Goal: Task Accomplishment & Management: Manage account settings

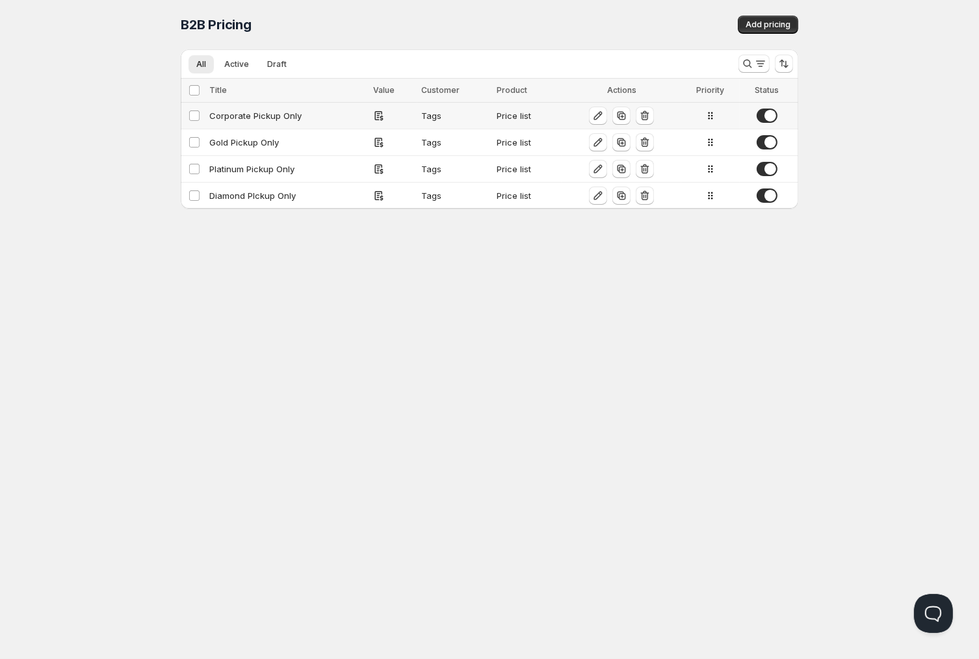
click at [219, 122] on div "Corporate Pickup Only" at bounding box center [287, 115] width 156 height 13
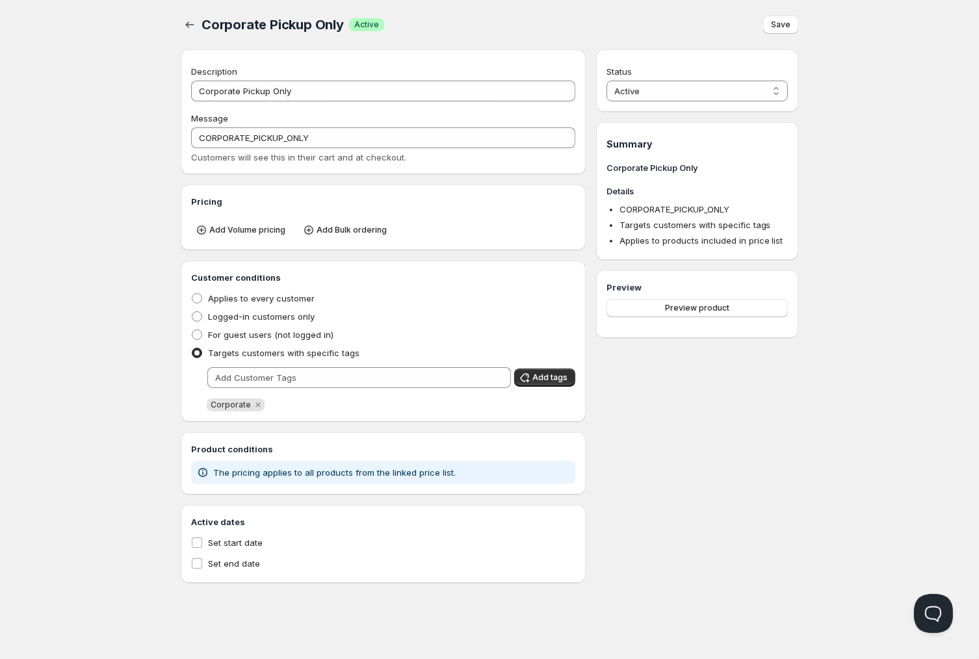
type input "Corporate Pickup Only"
type input "CORPORATE_PICKUP_ONLY"
radio input "true"
select select "1"
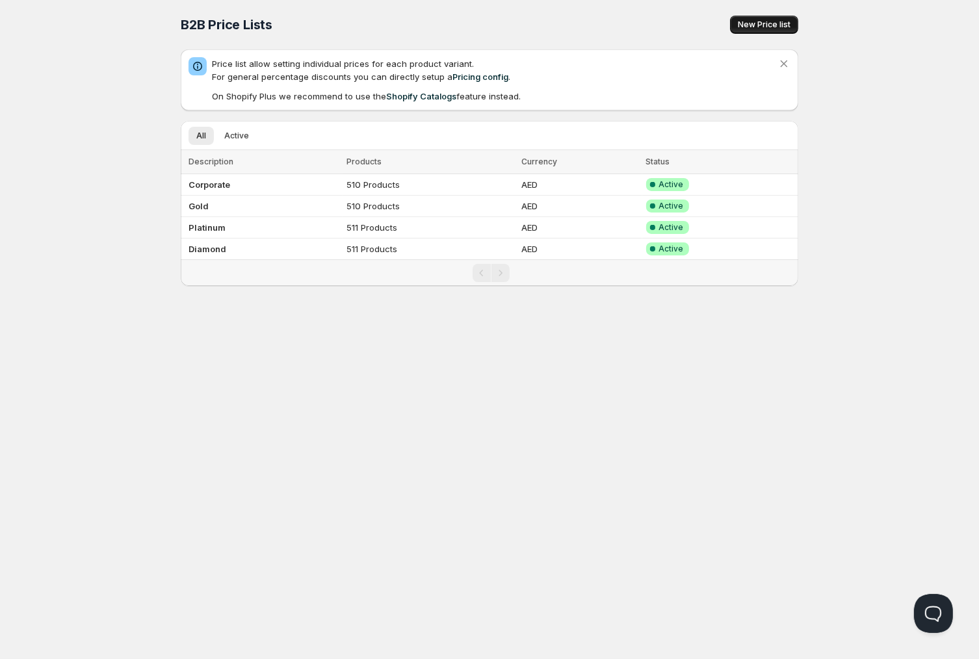
click at [759, 21] on span "New Price list" at bounding box center [764, 25] width 53 height 10
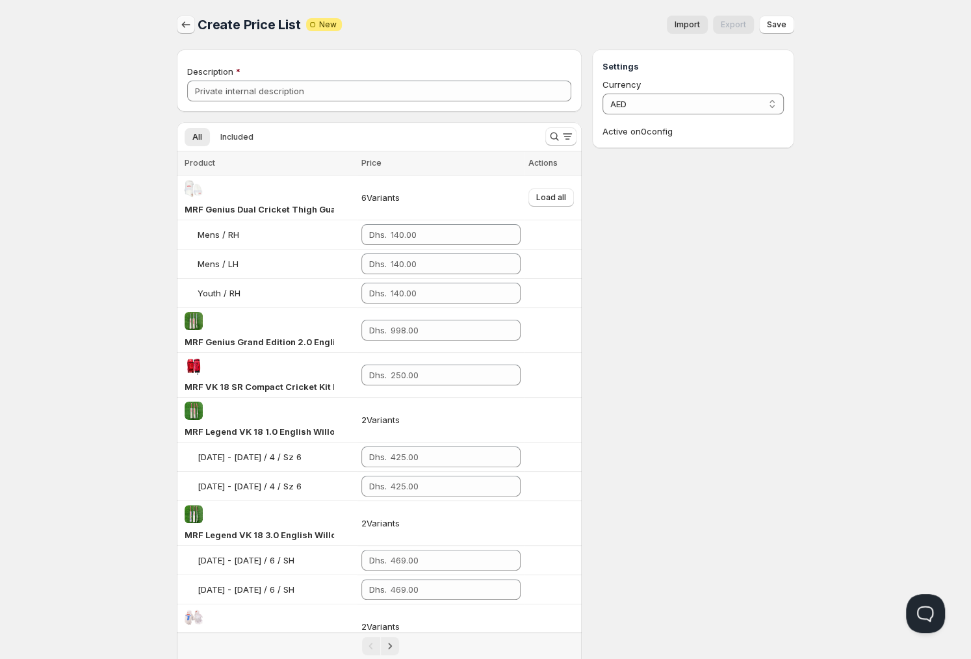
click at [186, 26] on icon "button" at bounding box center [185, 24] width 13 height 13
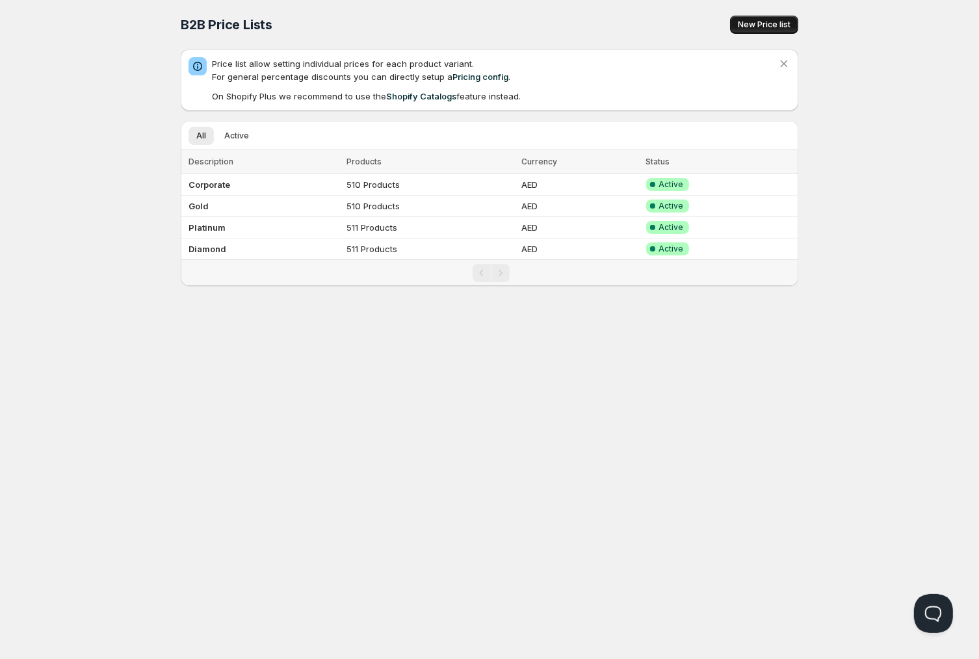
click at [773, 28] on span "New Price list" at bounding box center [764, 25] width 53 height 10
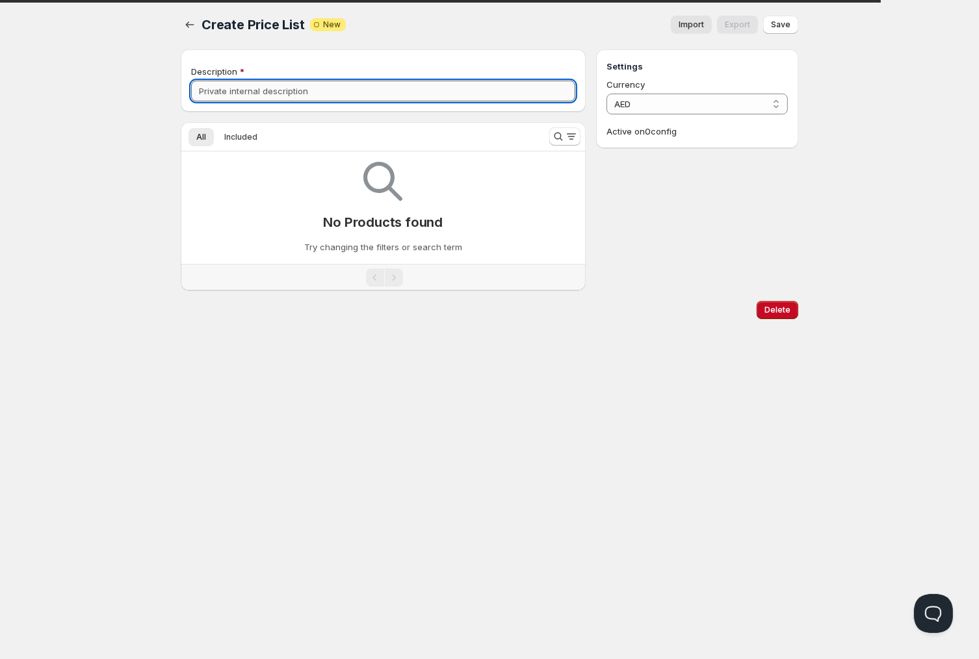
click at [240, 90] on input "Description" at bounding box center [383, 91] width 384 height 21
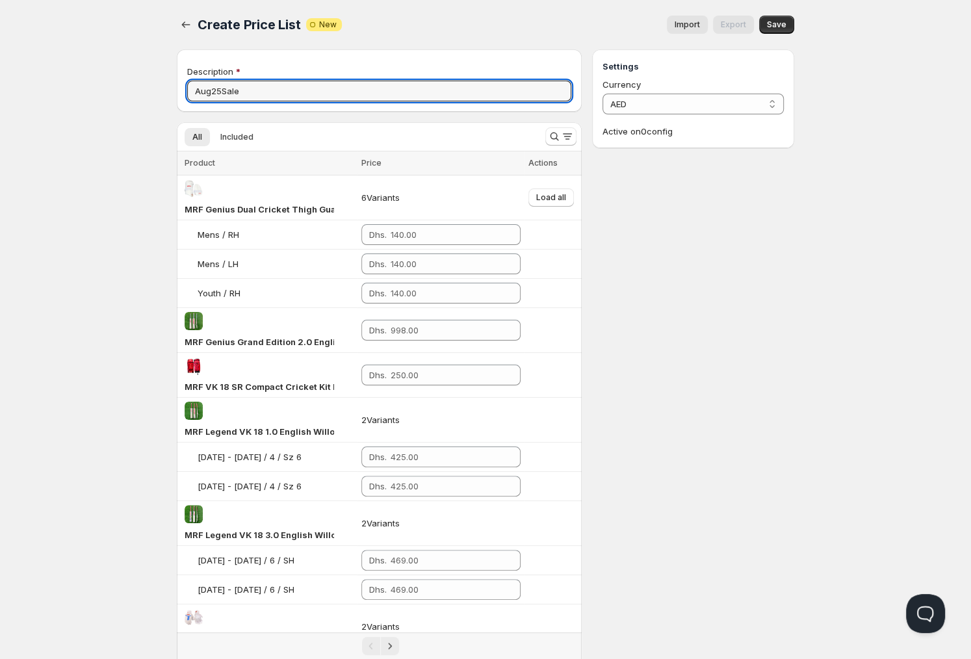
type input "Aug25Sale"
click at [685, 20] on button "Import" at bounding box center [687, 25] width 41 height 18
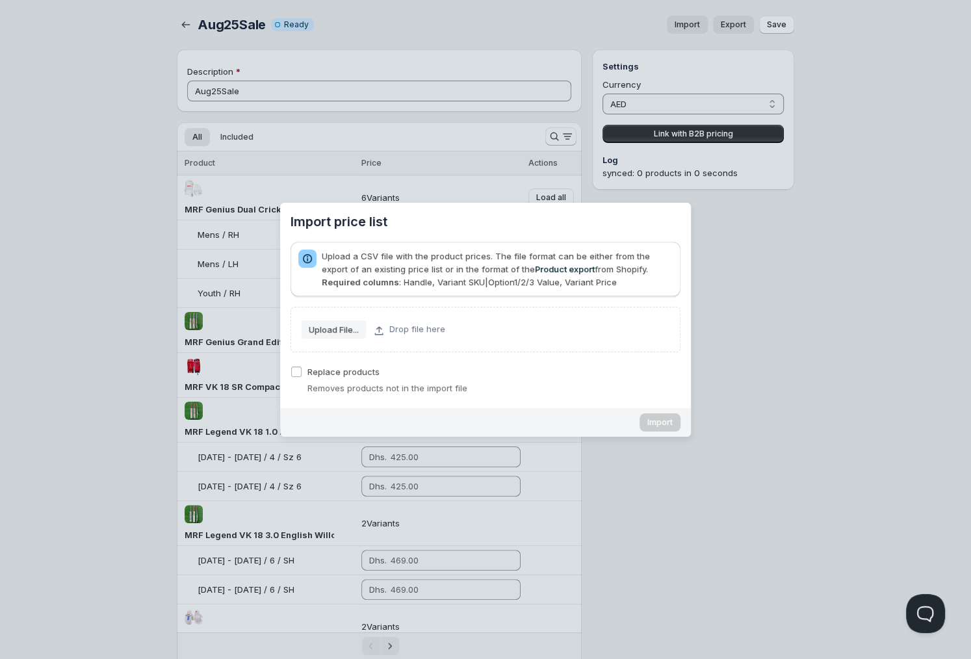
click at [0, 0] on slot "Upload File..." at bounding box center [0, 0] width 0 height 0
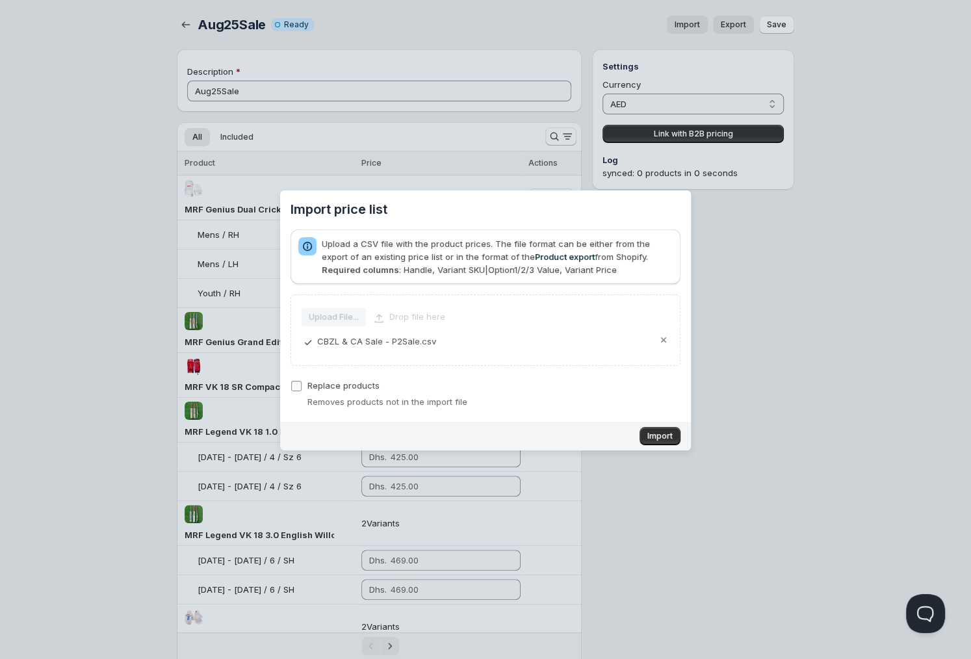
click at [326, 390] on span "Replace products" at bounding box center [344, 385] width 72 height 10
click at [302, 390] on input "Replace products" at bounding box center [296, 386] width 10 height 10
checkbox input "true"
click at [655, 438] on span "Import" at bounding box center [660, 436] width 25 height 10
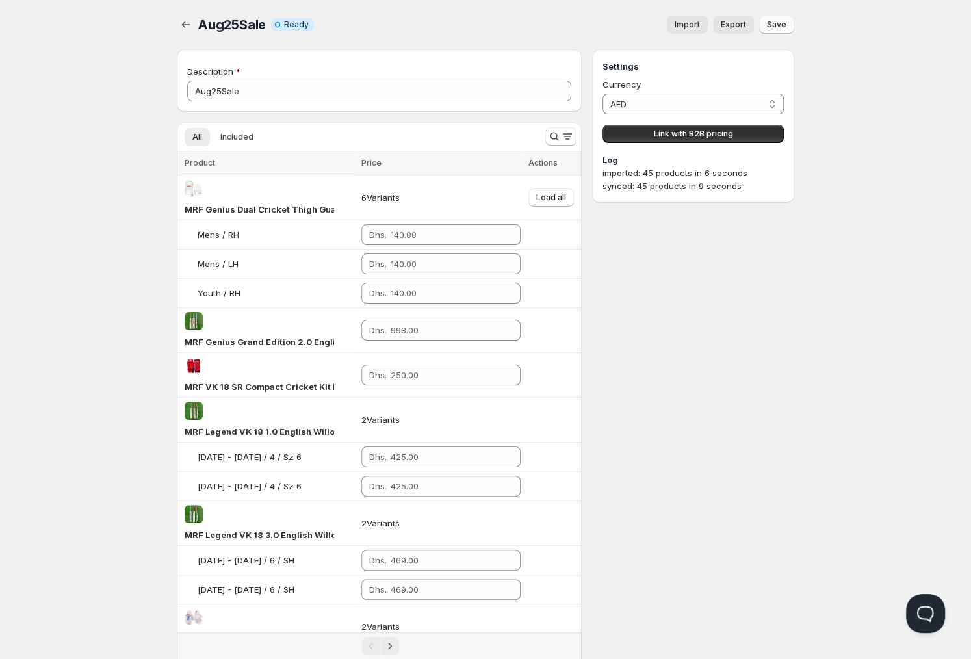
click at [780, 23] on span "Save" at bounding box center [777, 25] width 20 height 10
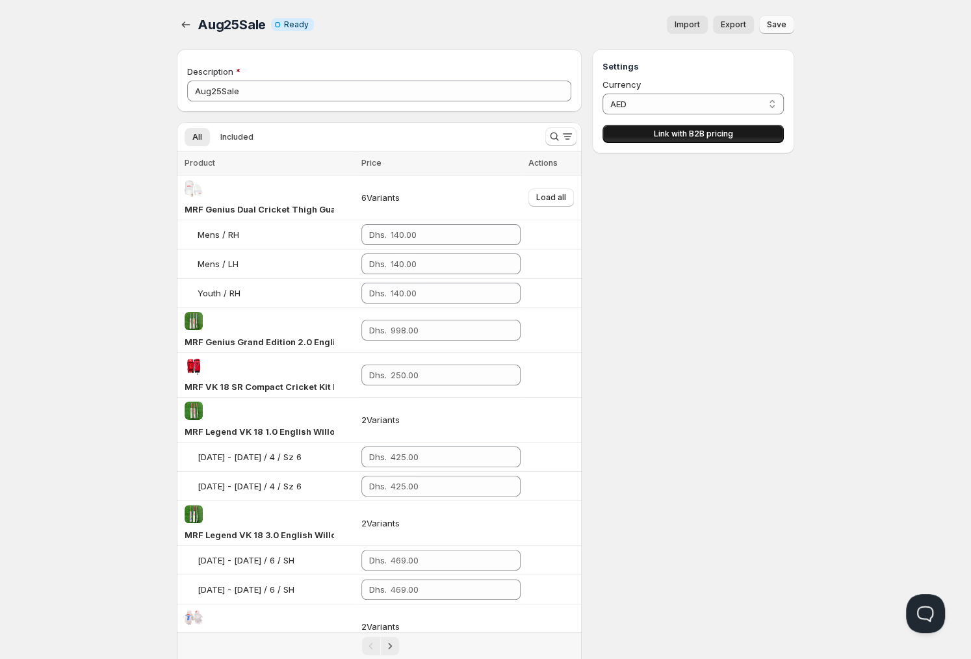
click at [712, 139] on button "Link with B2B pricing" at bounding box center [693, 134] width 181 height 18
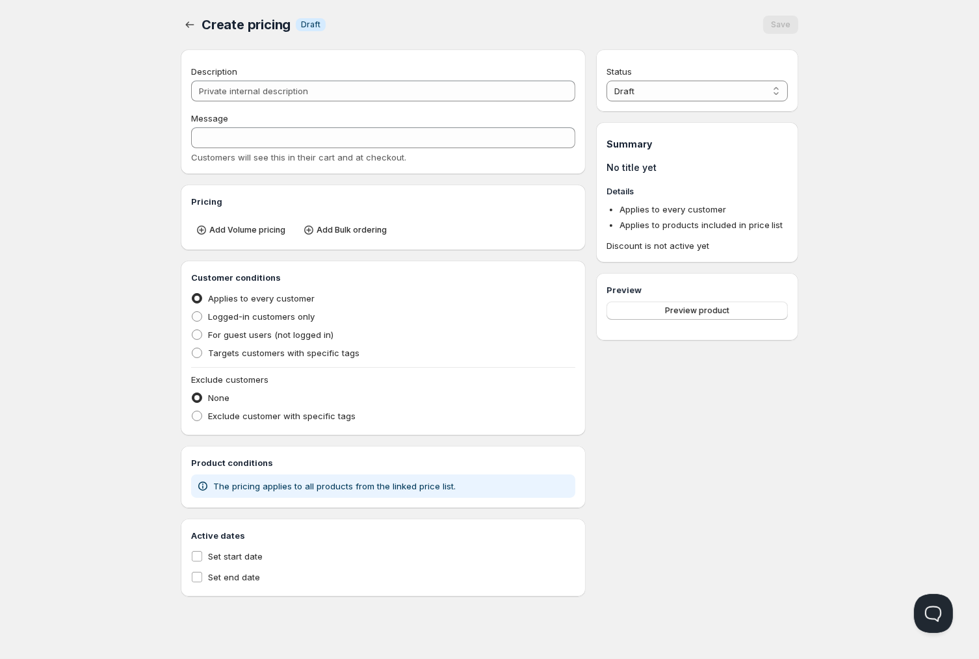
type input "PL Aug25Sale"
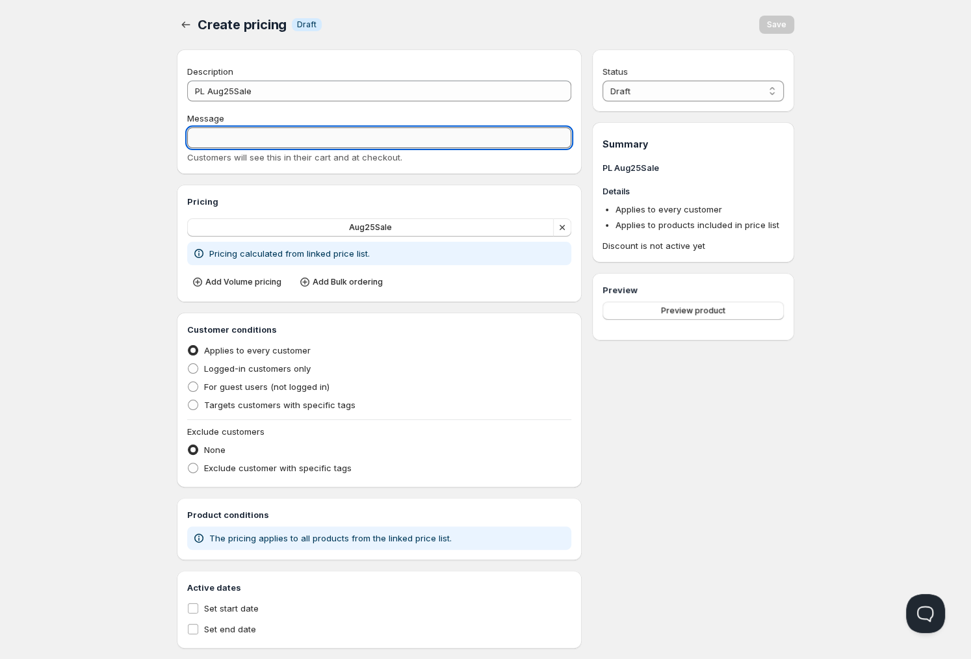
click at [230, 142] on input "Message" at bounding box center [379, 137] width 384 height 21
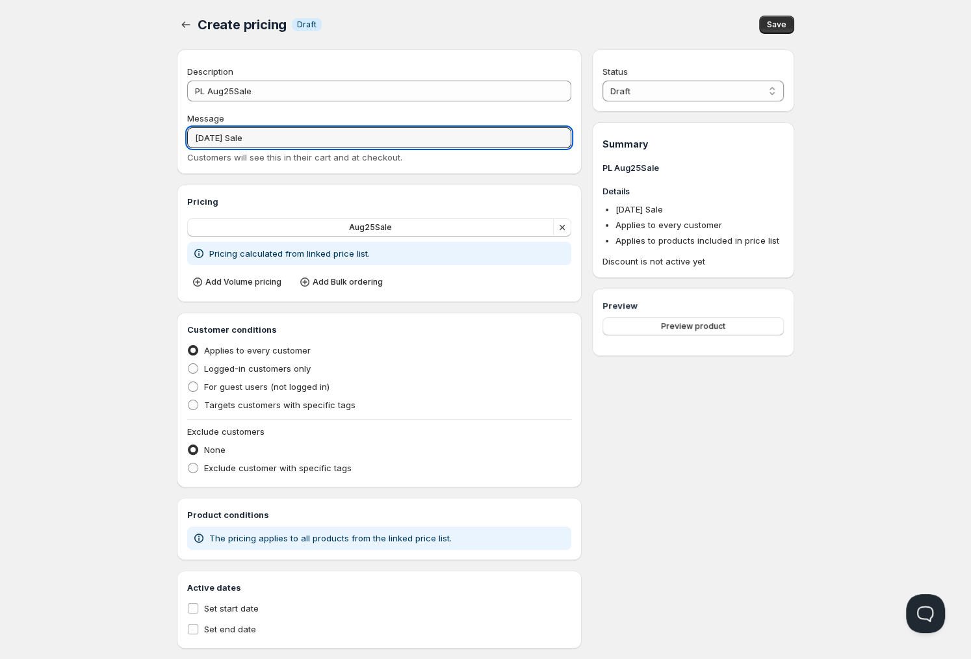
scroll to position [22, 0]
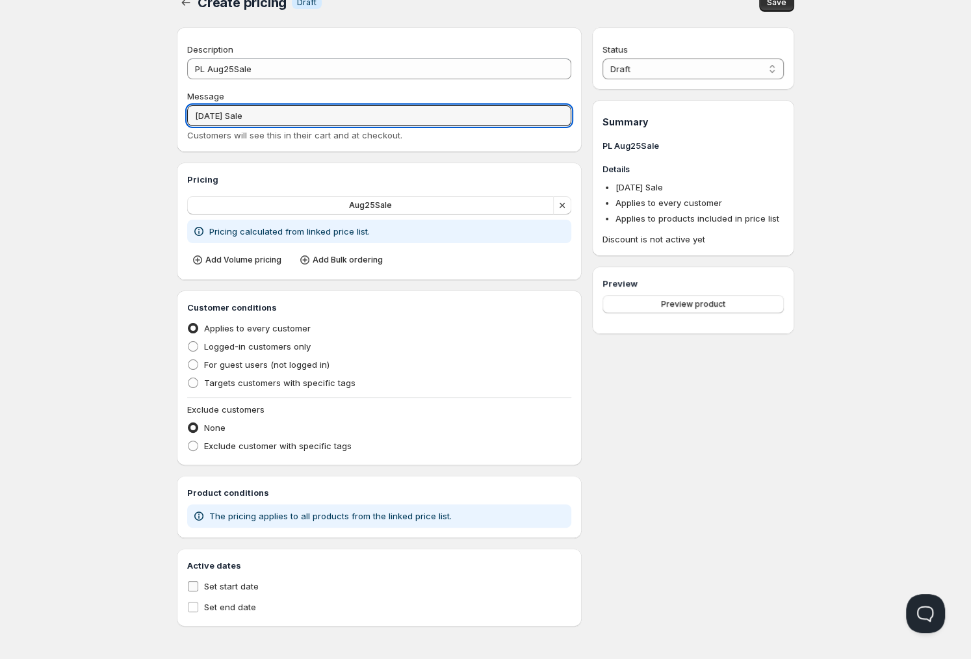
type input "[DATE] Sale"
click at [194, 587] on input "Set start date" at bounding box center [193, 586] width 10 height 10
checkbox input "true"
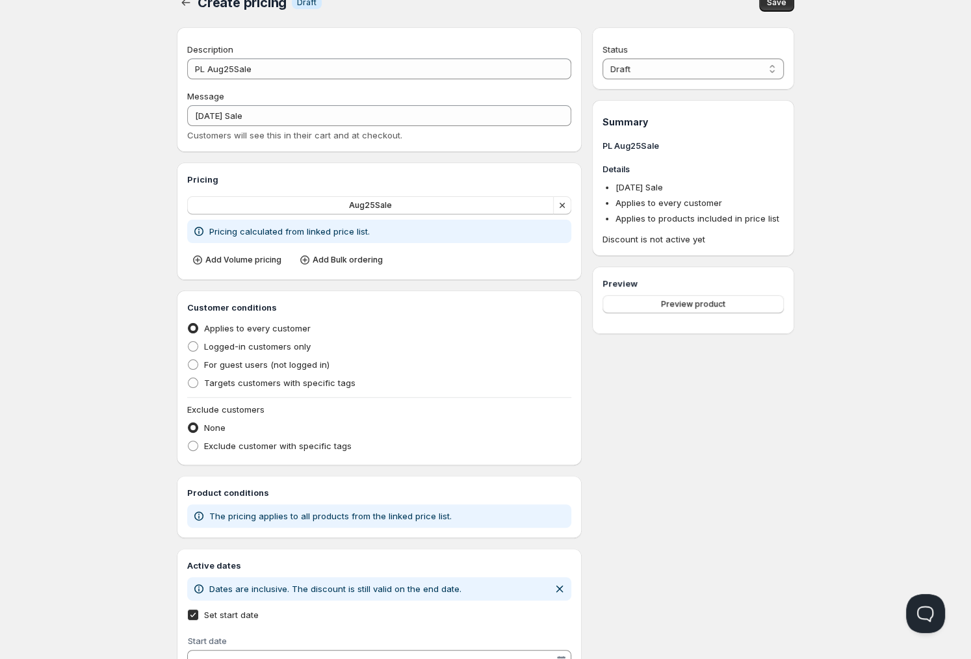
scroll to position [107, 0]
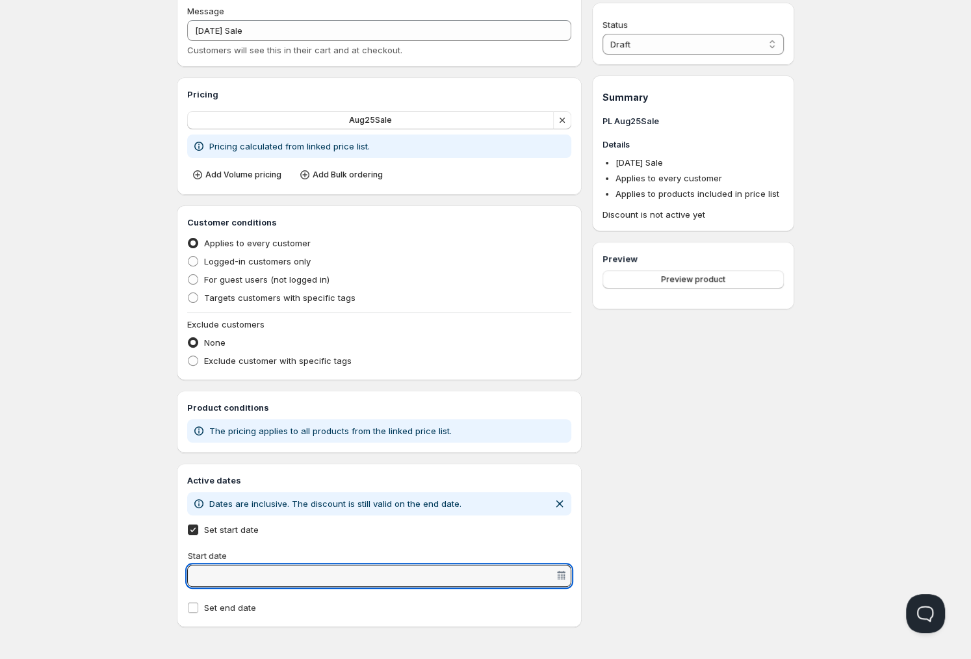
click at [527, 571] on input "Start date" at bounding box center [373, 576] width 364 height 21
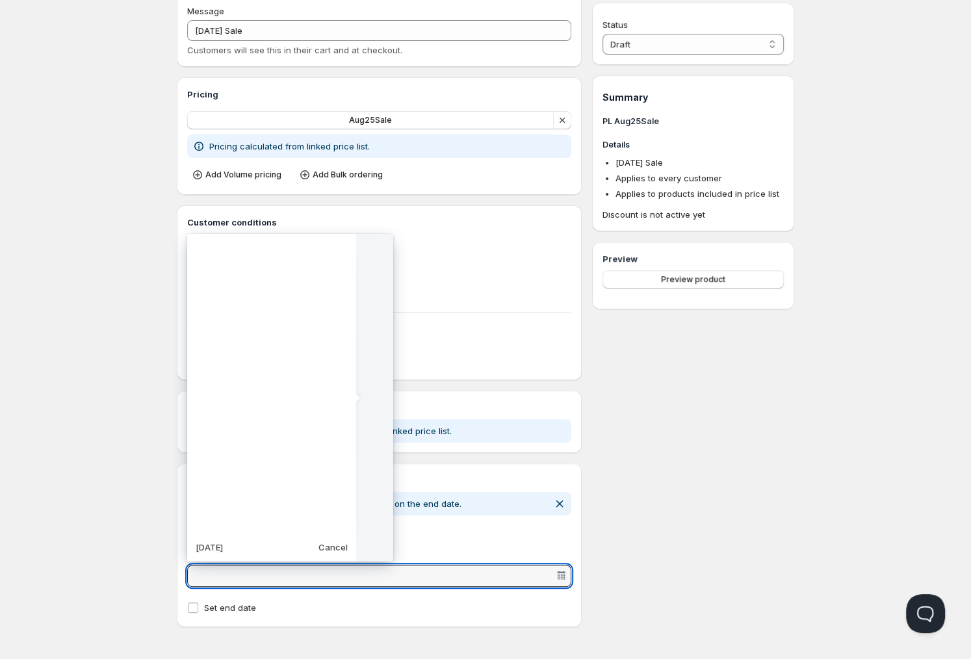
scroll to position [325093, 0]
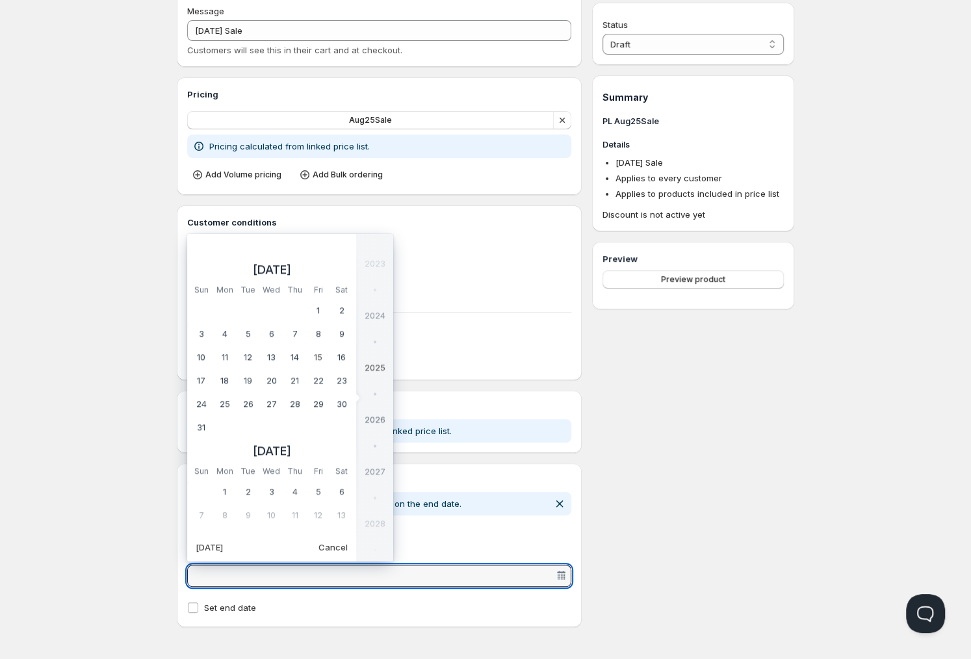
click at [0, 0] on slot "[DATE]" at bounding box center [0, 0] width 0 height 0
type vaadin-date-picker "[DATE]"
type input "[DATE]"
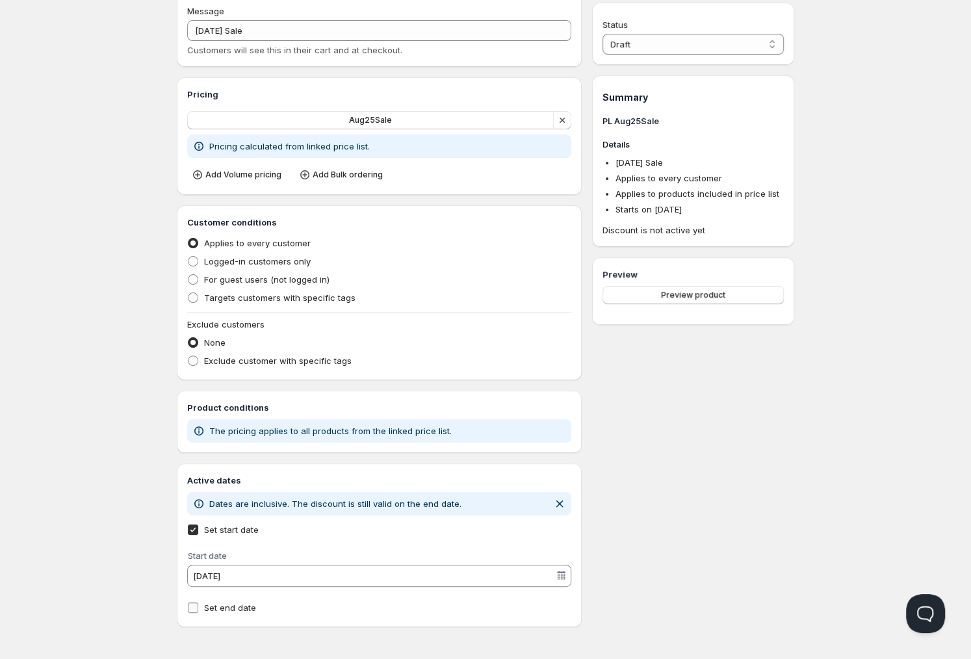
click at [233, 610] on span "Set end date" at bounding box center [230, 608] width 52 height 10
click at [198, 610] on input "Set end date" at bounding box center [193, 608] width 10 height 10
checkbox input "true"
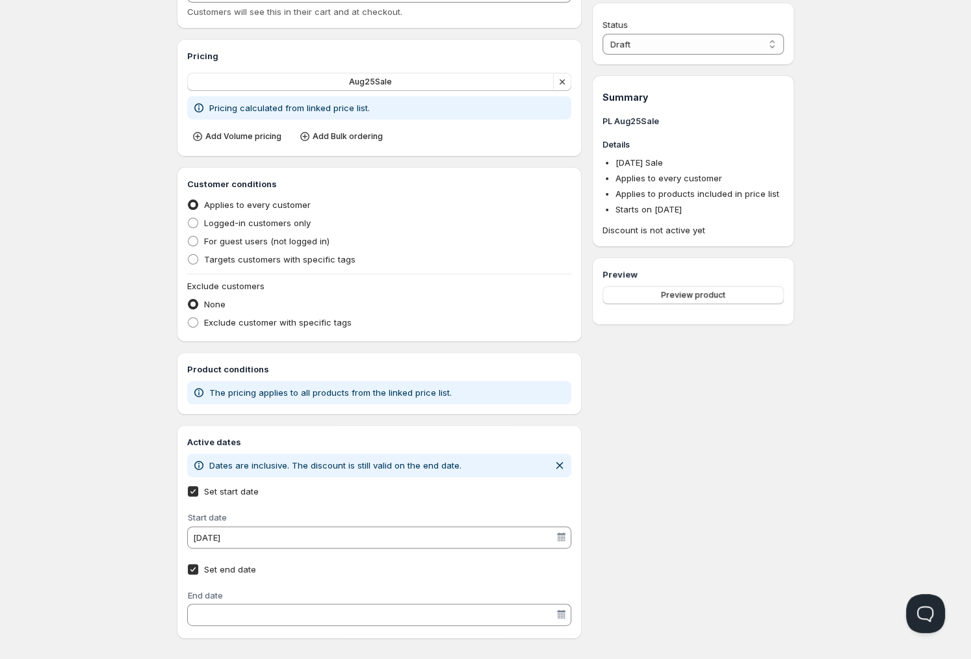
scroll to position [158, 0]
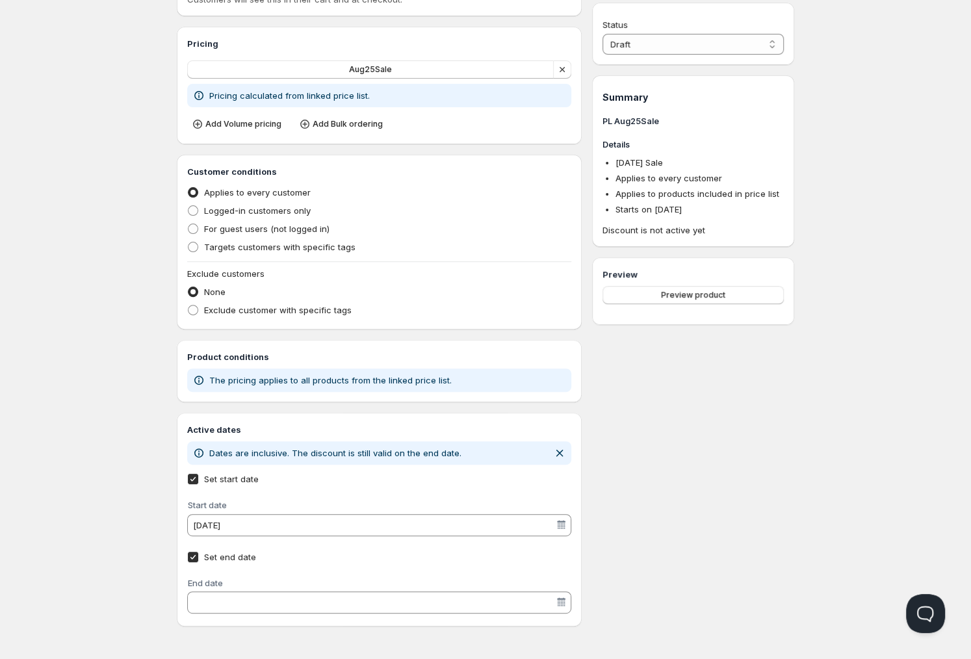
click at [360, 607] on input "End date" at bounding box center [373, 602] width 364 height 21
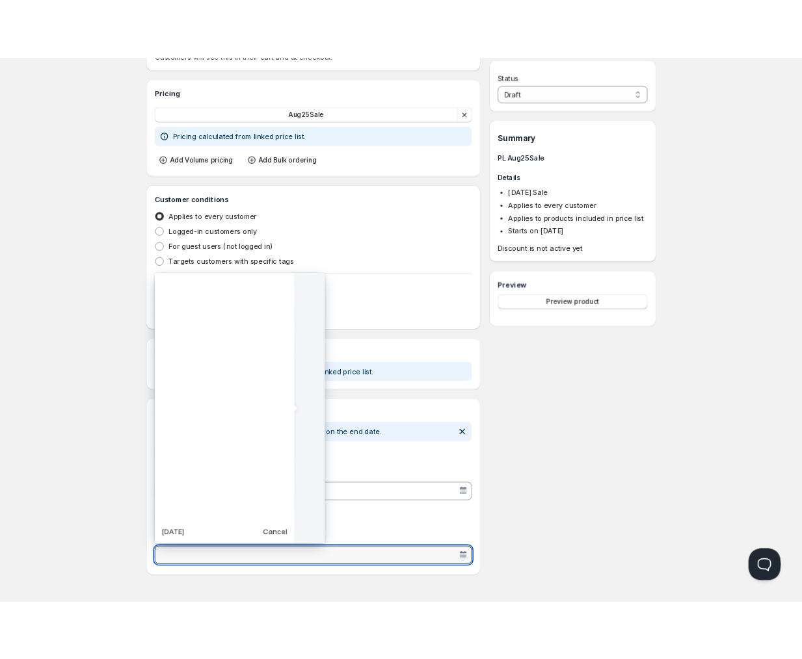
scroll to position [325093, 0]
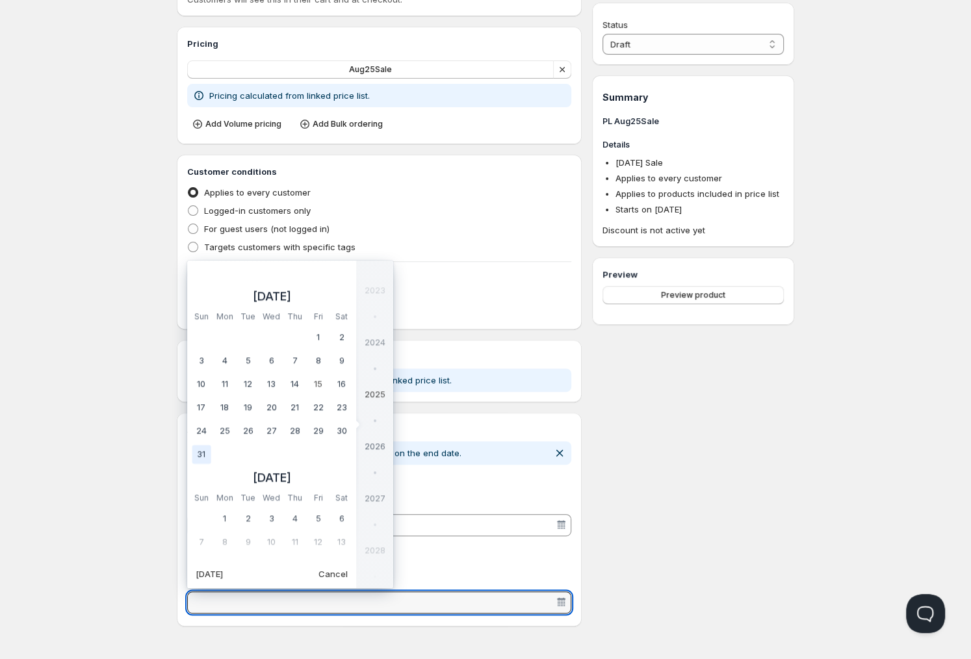
click at [0, 0] on td "31" at bounding box center [0, 0] width 0 height 0
type vaadin-date-picker "[DATE]"
type input "[DATE]"
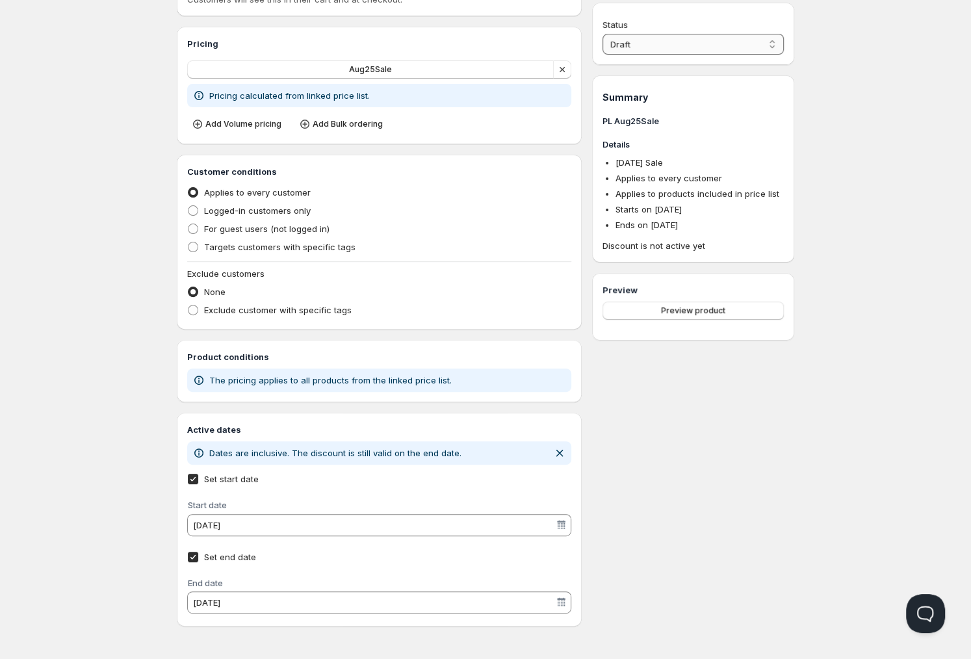
select select "1"
click option "Active" at bounding box center [0, 0] width 0 height 0
click at [684, 293] on span "Preview product" at bounding box center [693, 292] width 64 height 10
